Goal: Transaction & Acquisition: Purchase product/service

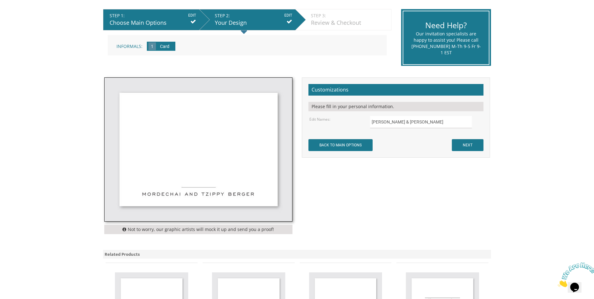
scroll to position [63, 0]
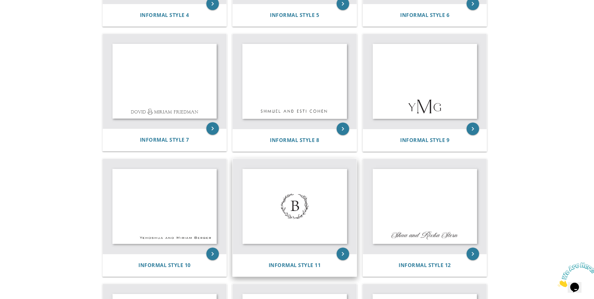
scroll to position [406, 0]
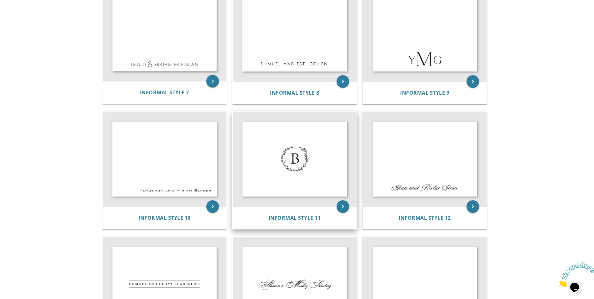
drag, startPoint x: 310, startPoint y: 160, endPoint x: 286, endPoint y: 155, distance: 24.0
click at [310, 160] on img at bounding box center [295, 159] width 124 height 95
click at [292, 155] on img at bounding box center [295, 159] width 124 height 95
click at [303, 142] on img at bounding box center [295, 159] width 124 height 95
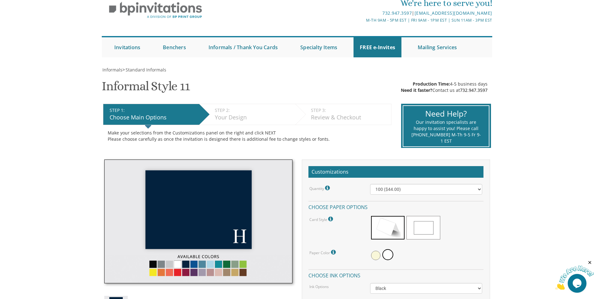
scroll to position [63, 0]
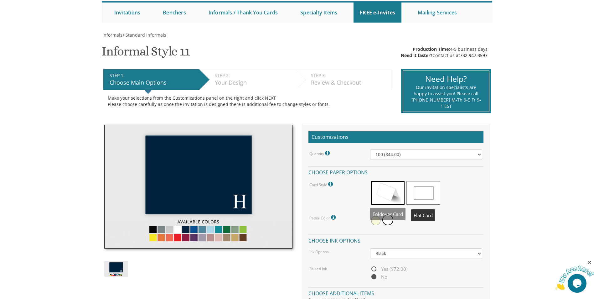
click at [415, 191] on span at bounding box center [424, 192] width 34 height 23
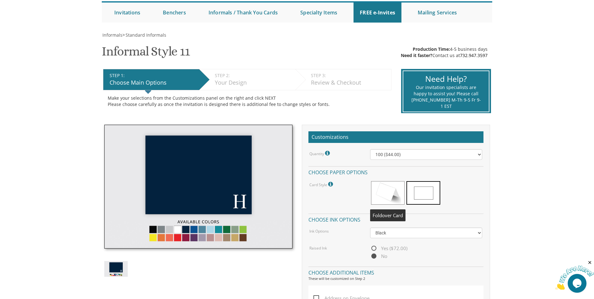
click at [387, 197] on span at bounding box center [388, 192] width 34 height 23
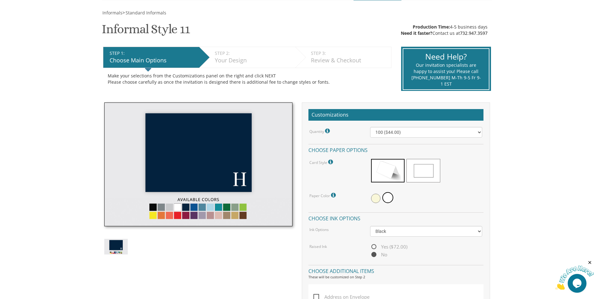
scroll to position [219, 0]
